Goal: Entertainment & Leisure: Consume media (video, audio)

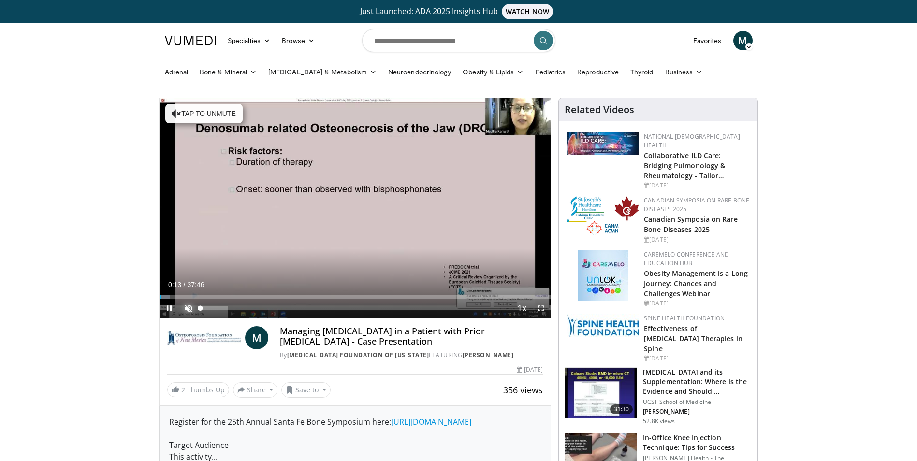
click at [188, 304] on span "Video Player" at bounding box center [188, 308] width 19 height 19
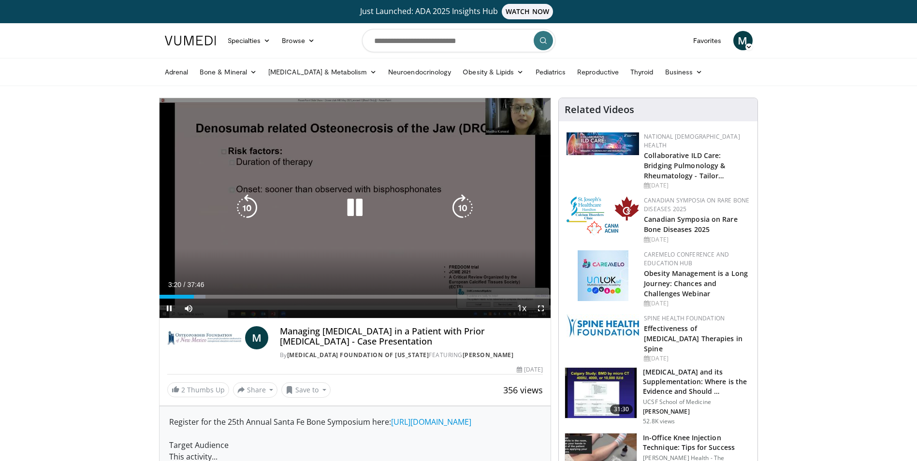
click at [183, 174] on div "10 seconds Tap to unmute" at bounding box center [354, 208] width 391 height 220
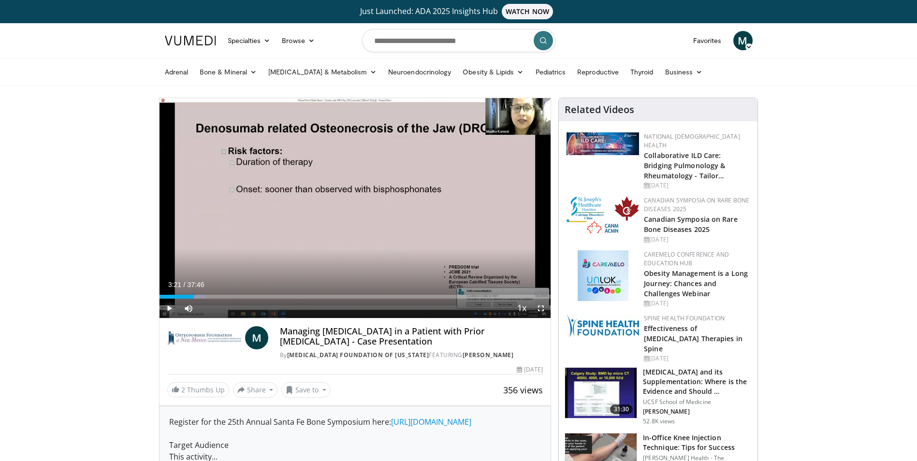
click at [166, 309] on span "Video Player" at bounding box center [168, 308] width 19 height 19
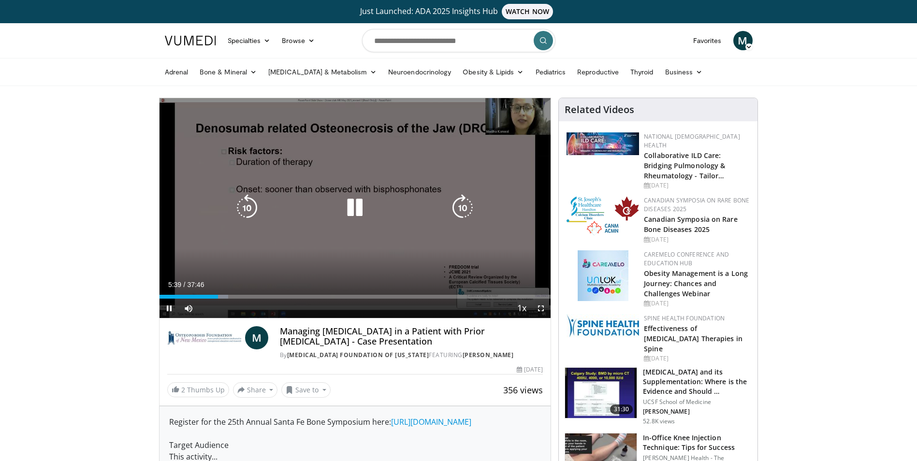
click at [360, 205] on icon "Video Player" at bounding box center [354, 207] width 27 height 27
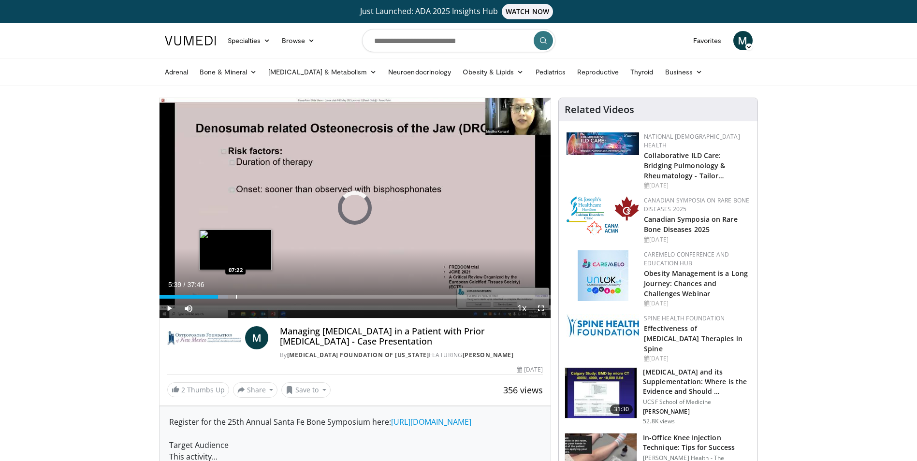
click at [236, 298] on div "Progress Bar" at bounding box center [236, 297] width 1 height 4
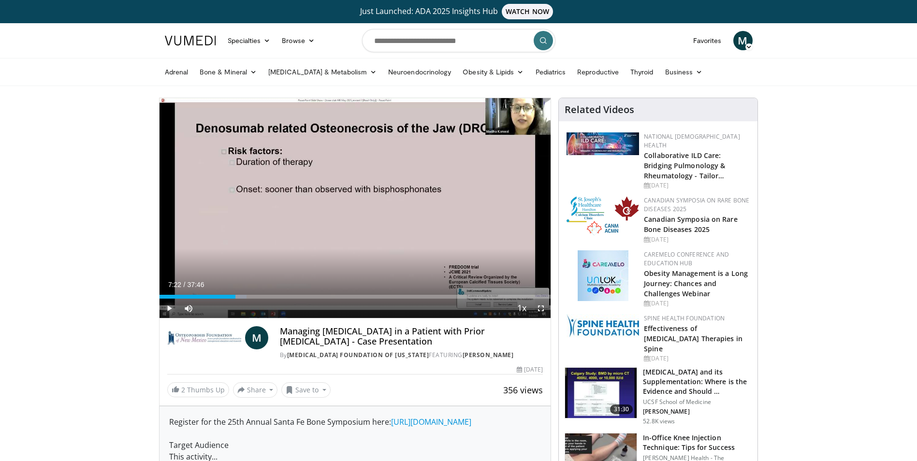
click at [171, 304] on span "Video Player" at bounding box center [168, 308] width 19 height 19
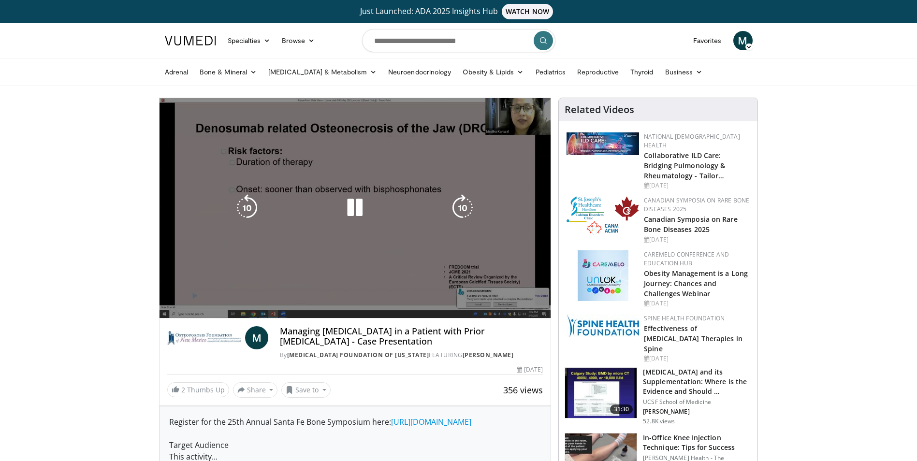
click at [229, 296] on video-js "**********" at bounding box center [354, 208] width 391 height 220
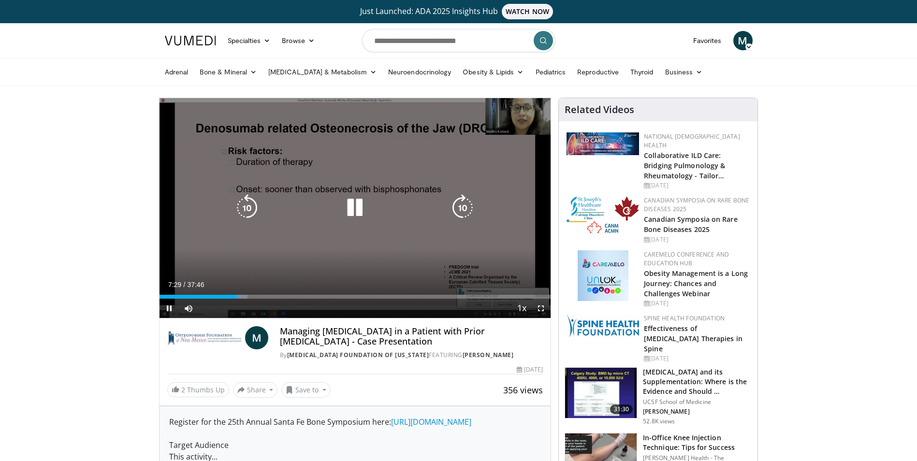
click at [232, 297] on div "07:30" at bounding box center [198, 297] width 78 height 4
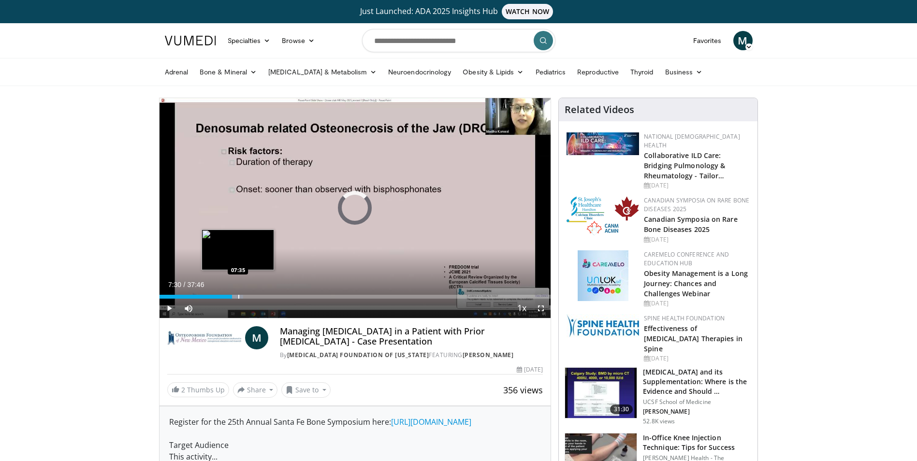
click at [238, 296] on div "Progress Bar" at bounding box center [238, 297] width 1 height 4
click at [246, 297] on div "Progress Bar" at bounding box center [246, 297] width 1 height 4
click at [258, 297] on div "Progress Bar" at bounding box center [258, 297] width 1 height 4
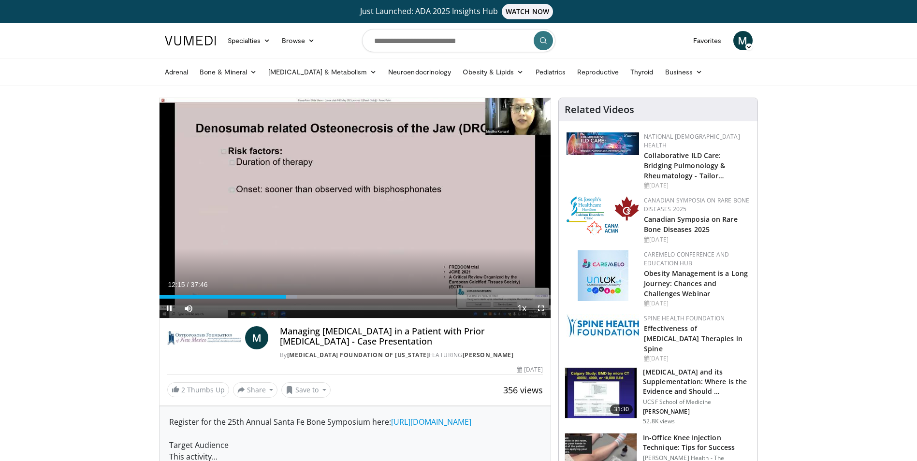
click at [540, 308] on span "Video Player" at bounding box center [540, 308] width 19 height 19
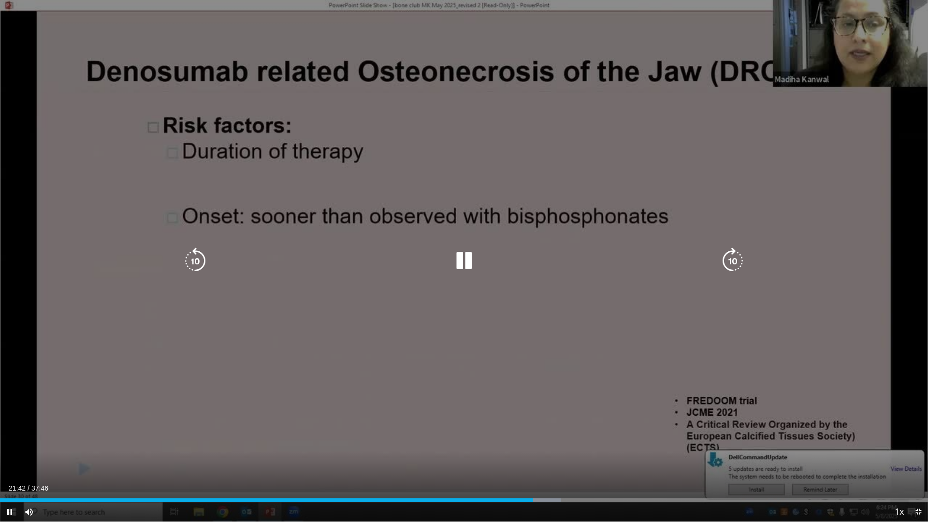
click at [461, 263] on icon "Video Player" at bounding box center [463, 260] width 27 height 27
click at [457, 263] on icon "Video Player" at bounding box center [463, 260] width 27 height 27
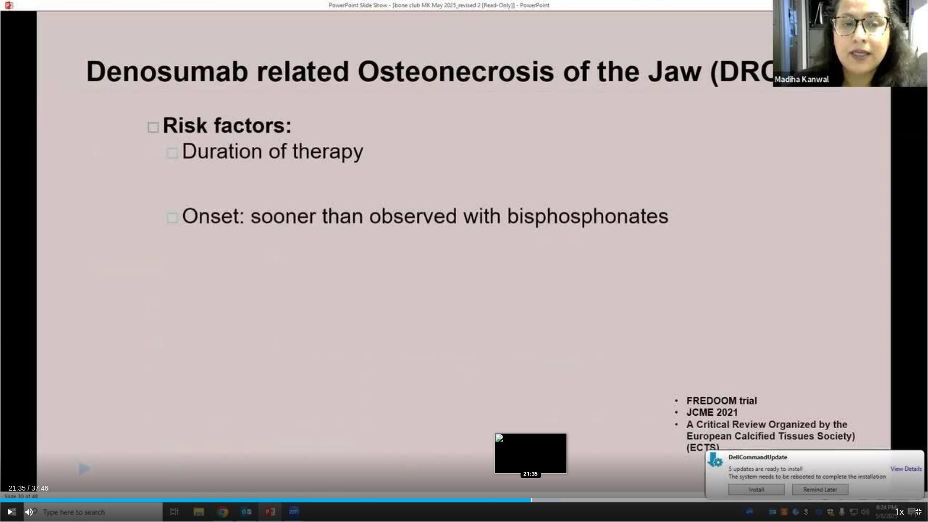
click at [531, 461] on div "Progress Bar" at bounding box center [531, 500] width 1 height 4
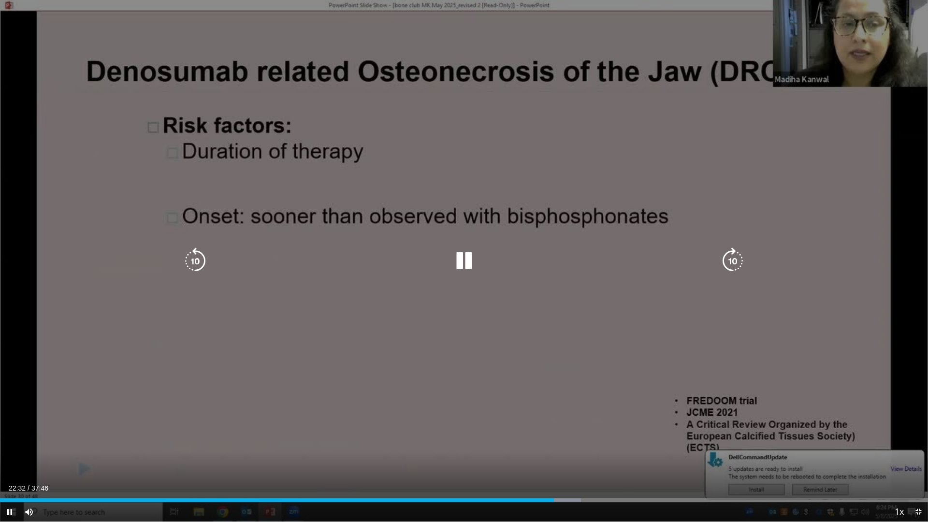
click at [468, 255] on icon "Video Player" at bounding box center [463, 260] width 27 height 27
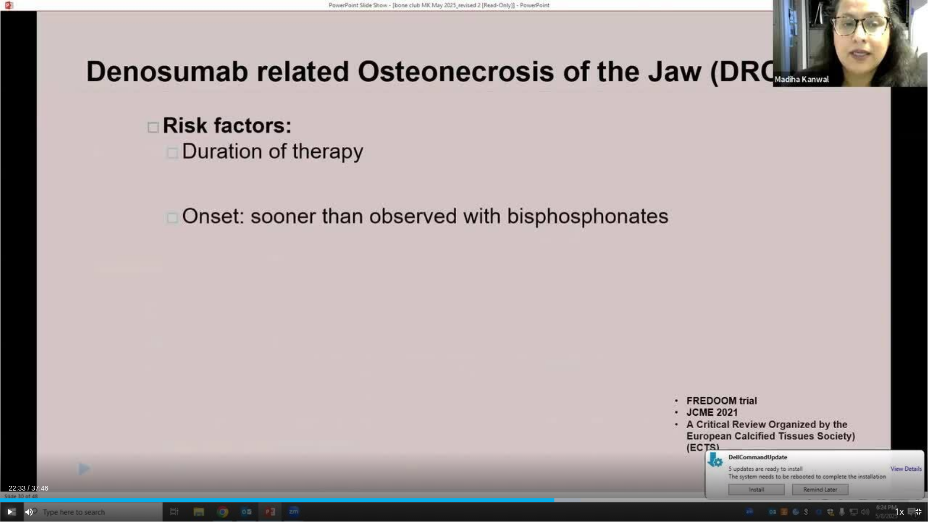
click at [12, 461] on span "Video Player" at bounding box center [9, 511] width 19 height 19
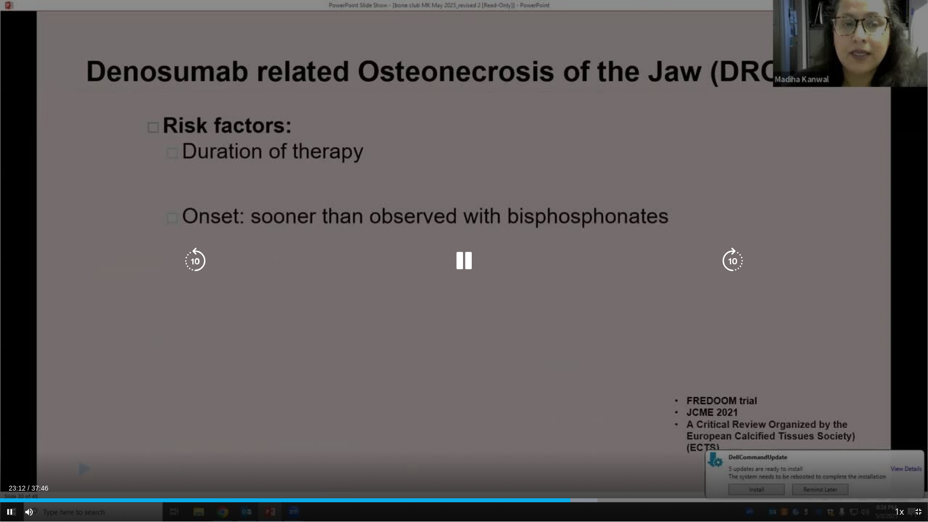
click at [464, 258] on icon "Video Player" at bounding box center [463, 260] width 27 height 27
click at [464, 259] on icon "Video Player" at bounding box center [463, 260] width 27 height 27
click at [467, 264] on icon "Video Player" at bounding box center [463, 260] width 27 height 27
click at [460, 261] on icon "Video Player" at bounding box center [463, 260] width 27 height 27
drag, startPoint x: 466, startPoint y: 260, endPoint x: 468, endPoint y: 308, distance: 47.9
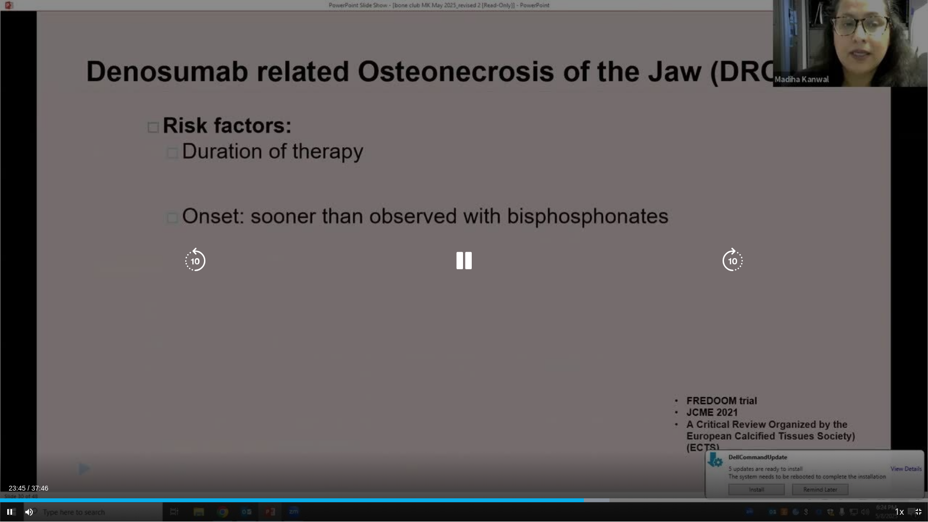
click at [468, 308] on div "10 seconds Tap to unmute" at bounding box center [464, 261] width 928 height 522
drag, startPoint x: 468, startPoint y: 308, endPoint x: 463, endPoint y: 295, distance: 13.5
click at [463, 295] on div "10 seconds Tap to unmute" at bounding box center [464, 261] width 928 height 522
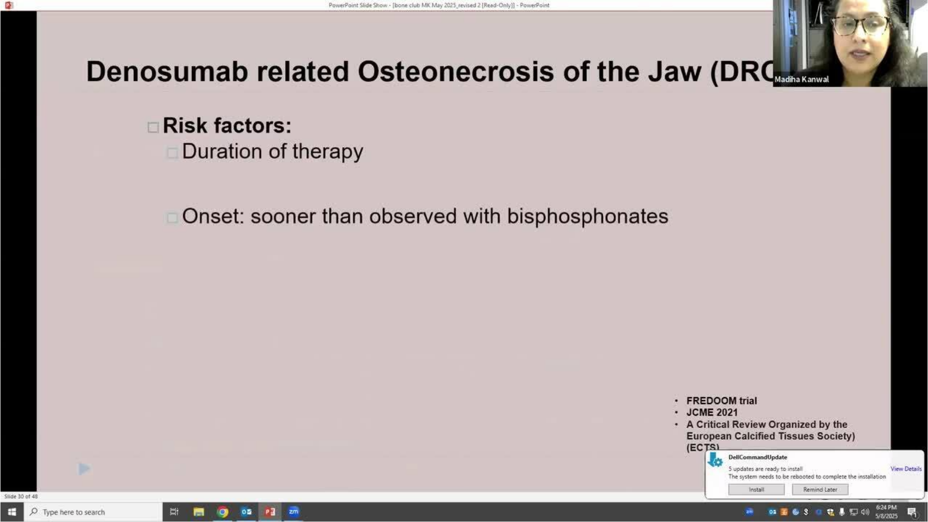
click at [464, 260] on div "10 seconds Tap to unmute" at bounding box center [464, 261] width 928 height 522
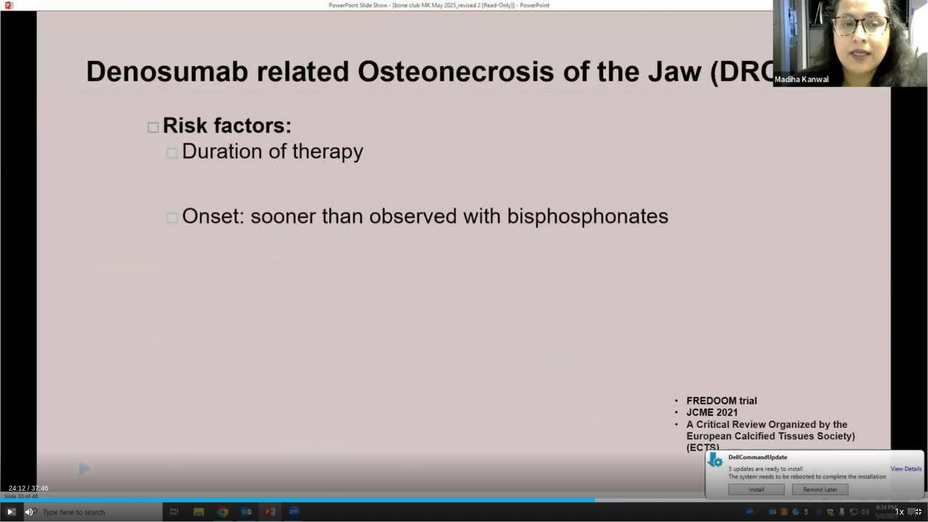
drag, startPoint x: 463, startPoint y: 260, endPoint x: 9, endPoint y: 511, distance: 519.4
click at [9, 461] on span "Video Player" at bounding box center [9, 511] width 19 height 19
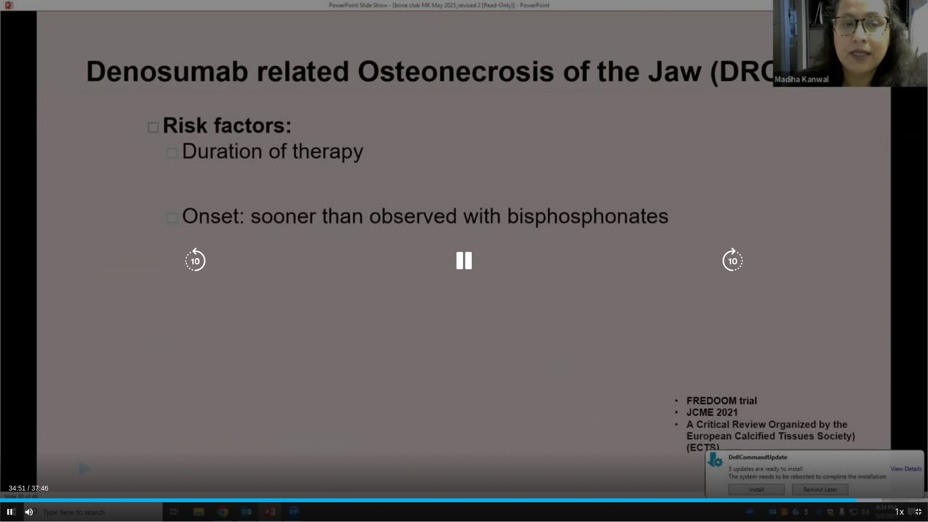
drag, startPoint x: 243, startPoint y: 211, endPoint x: 278, endPoint y: 267, distance: 65.8
click at [278, 267] on div "10 seconds Tap to unmute" at bounding box center [464, 261] width 928 height 522
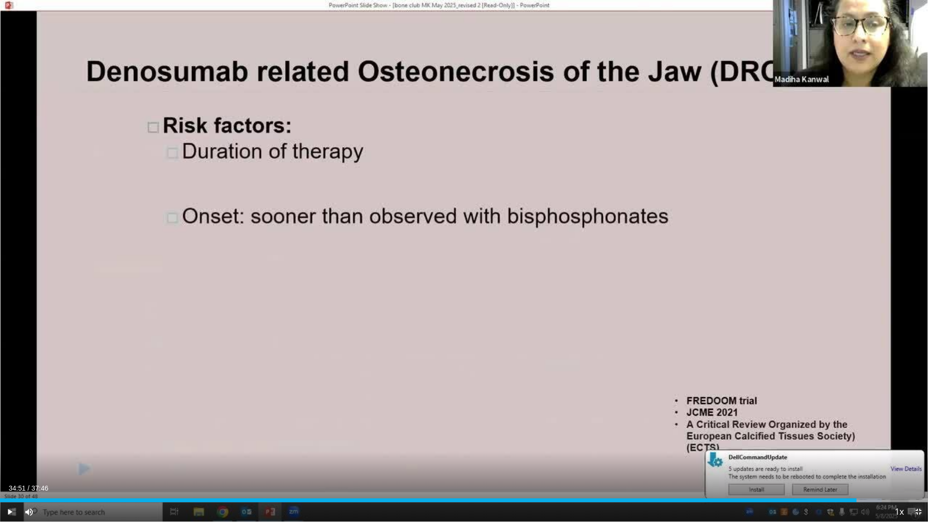
click at [916, 461] on span "Video Player" at bounding box center [918, 511] width 19 height 19
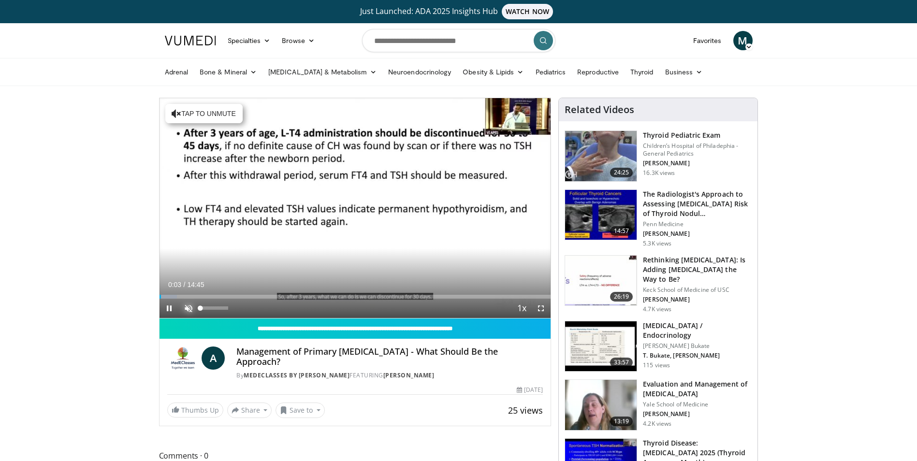
click at [185, 310] on span "Video Player" at bounding box center [188, 308] width 19 height 19
drag, startPoint x: 160, startPoint y: 296, endPoint x: 145, endPoint y: 296, distance: 15.9
click at [539, 309] on span "Video Player" at bounding box center [540, 308] width 19 height 19
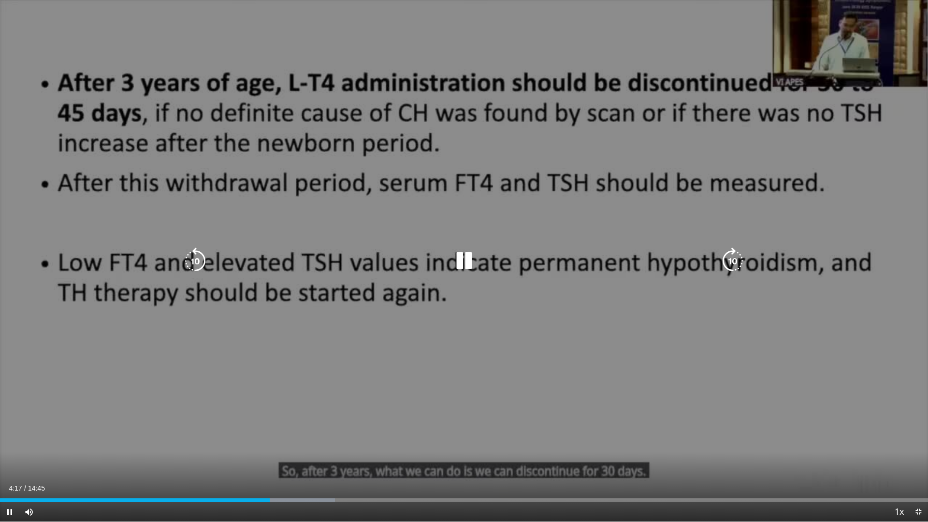
click at [488, 202] on div "10 seconds Tap to unmute" at bounding box center [464, 261] width 928 height 522
click at [459, 262] on icon "Video Player" at bounding box center [463, 260] width 27 height 27
click at [460, 256] on icon "Video Player" at bounding box center [463, 260] width 27 height 27
